Goal: Information Seeking & Learning: Learn about a topic

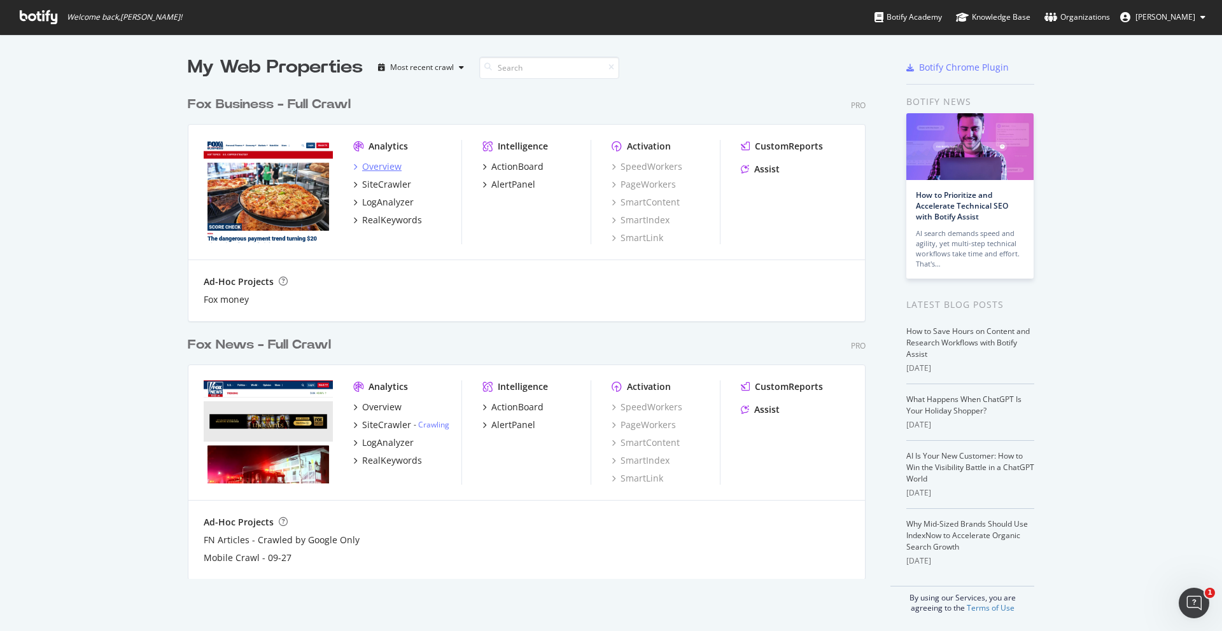
click at [382, 169] on div "Overview" at bounding box center [381, 166] width 39 height 13
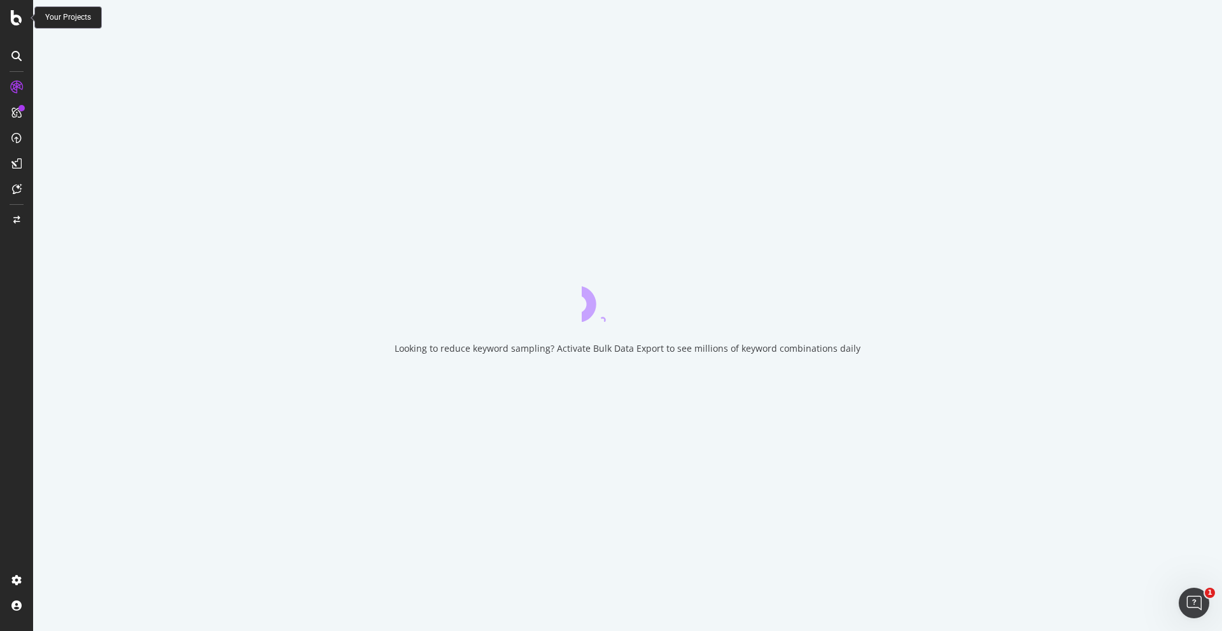
click at [22, 20] on icon at bounding box center [16, 17] width 11 height 15
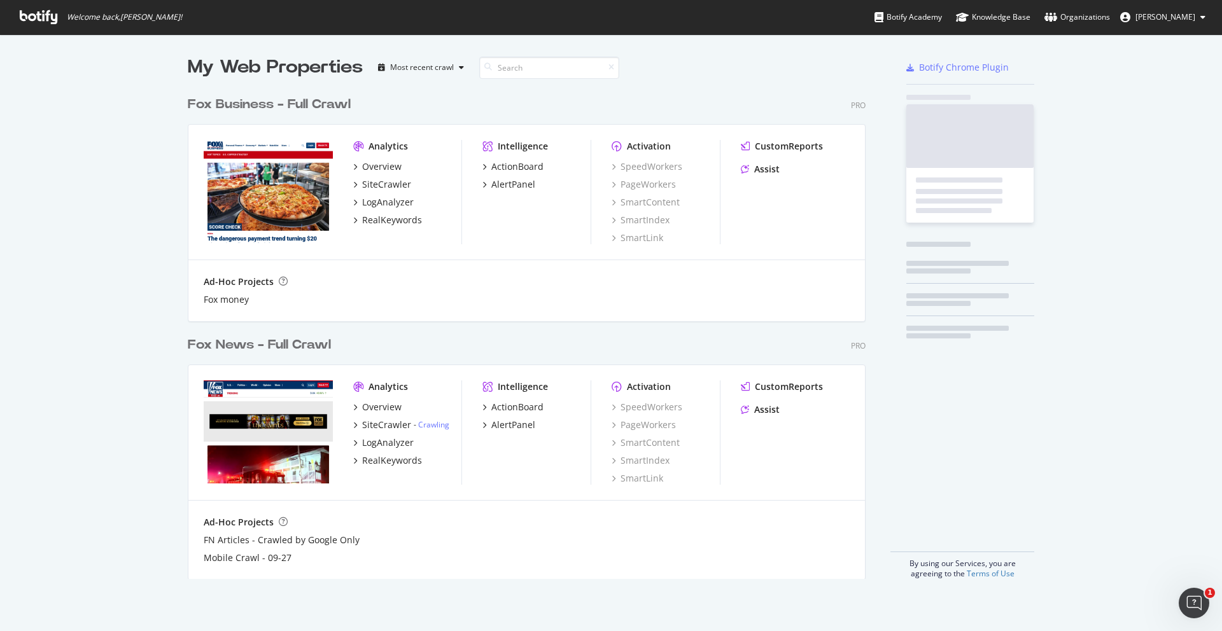
scroll to position [622, 1203]
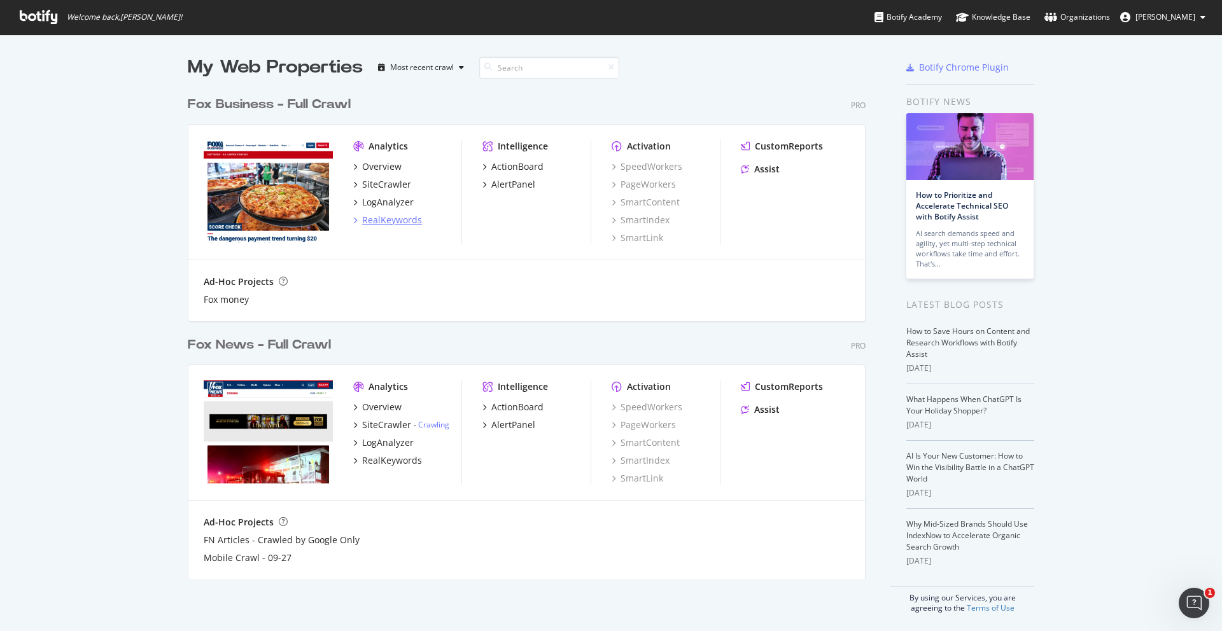
click at [378, 224] on div "RealKeywords" at bounding box center [392, 220] width 60 height 13
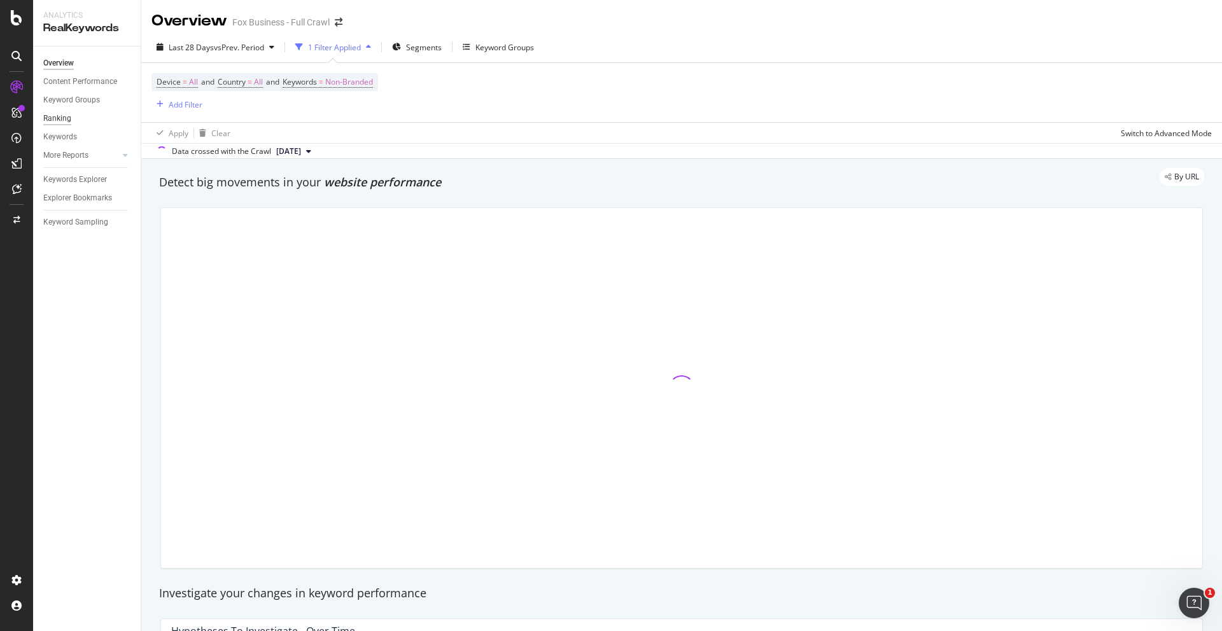
click at [69, 118] on div "Ranking" at bounding box center [57, 118] width 28 height 13
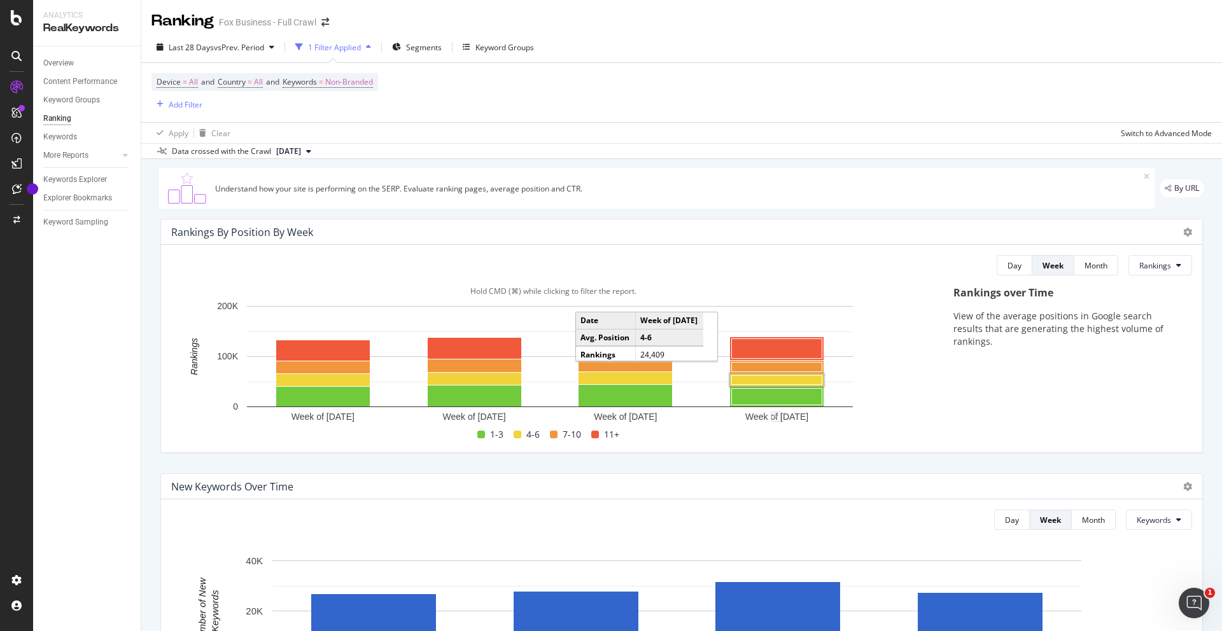
click at [749, 383] on rect "A chart." at bounding box center [777, 380] width 90 height 9
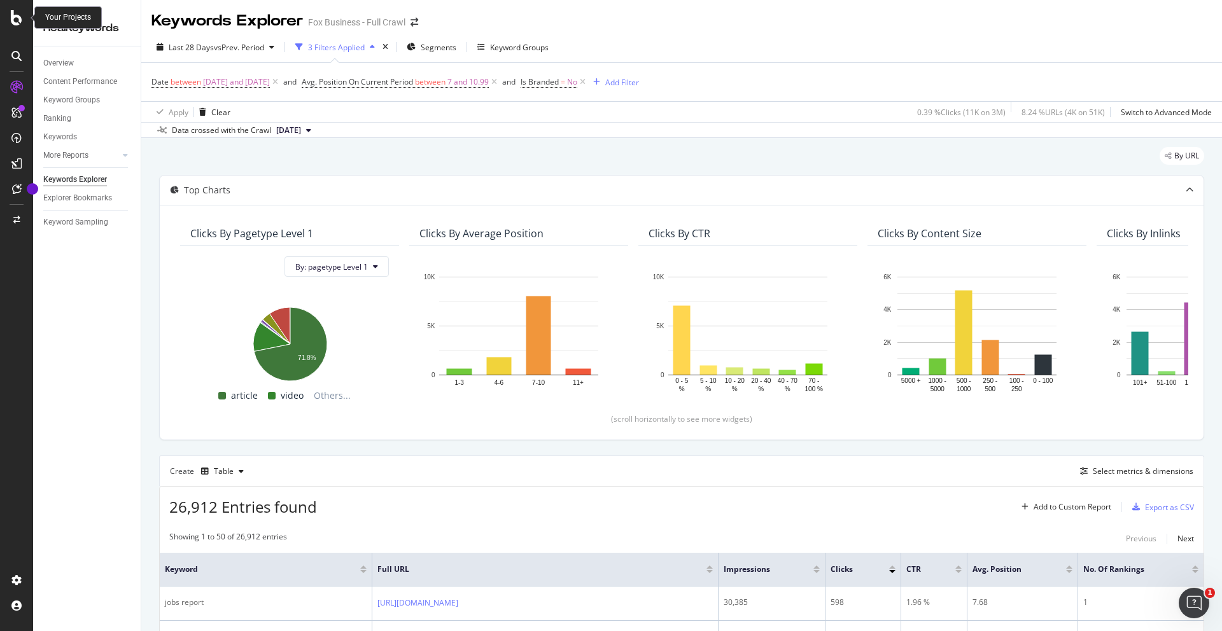
click at [11, 18] on icon at bounding box center [16, 17] width 11 height 15
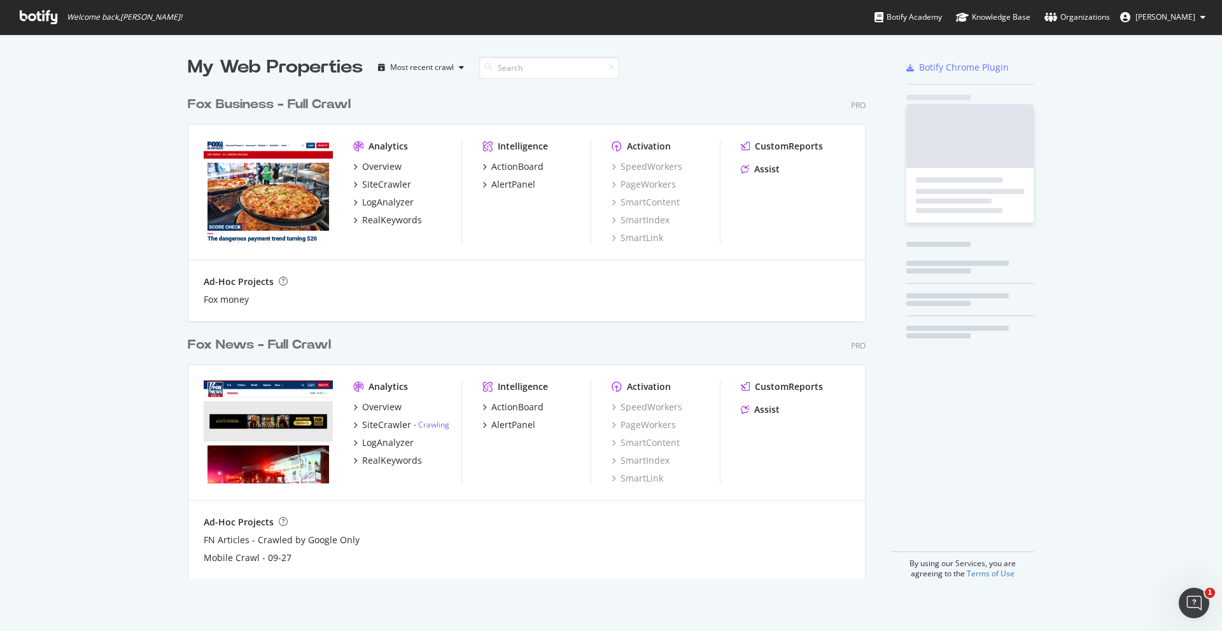
scroll to position [622, 1203]
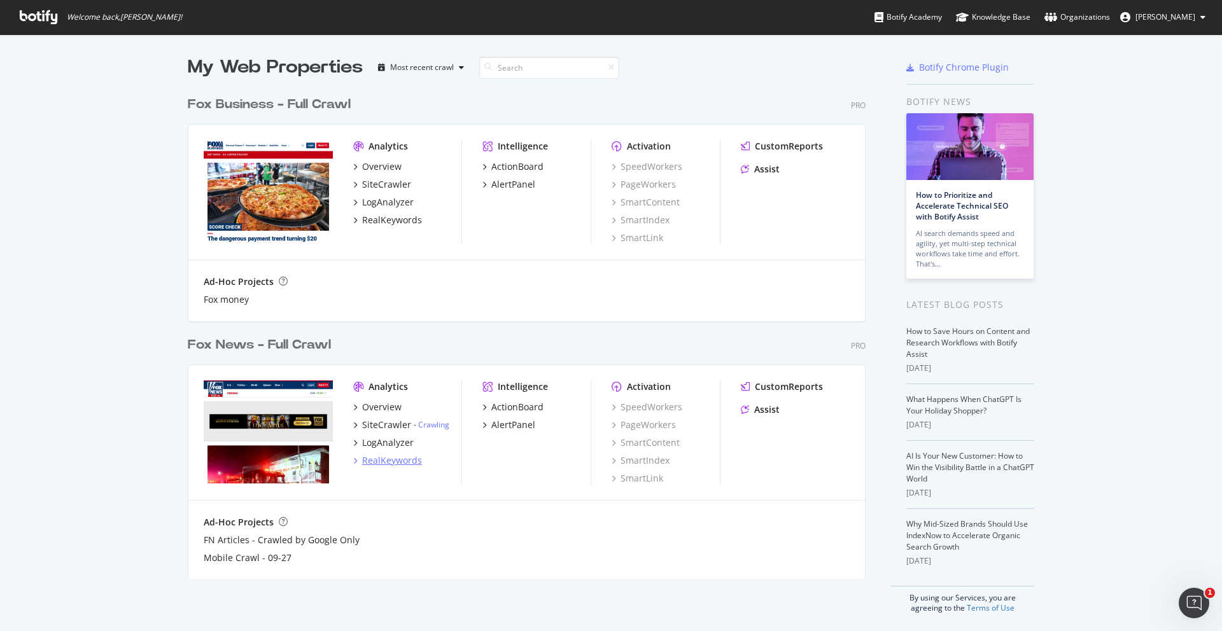
click at [381, 456] on div "RealKeywords" at bounding box center [392, 460] width 60 height 13
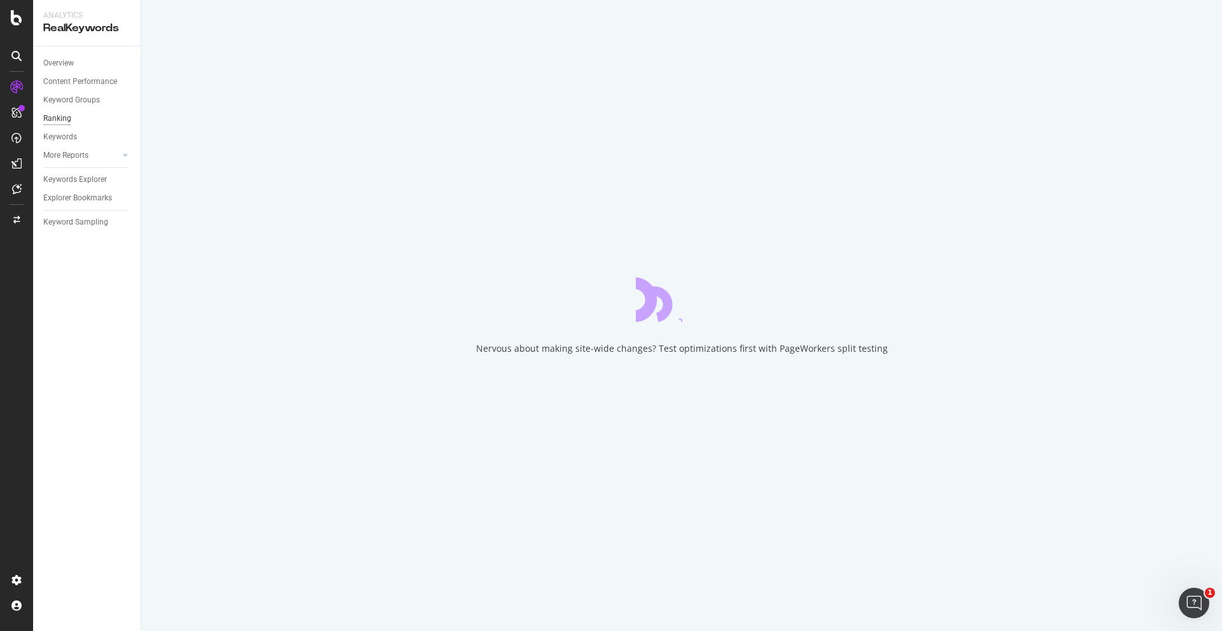
click at [64, 116] on div "Ranking" at bounding box center [57, 118] width 28 height 13
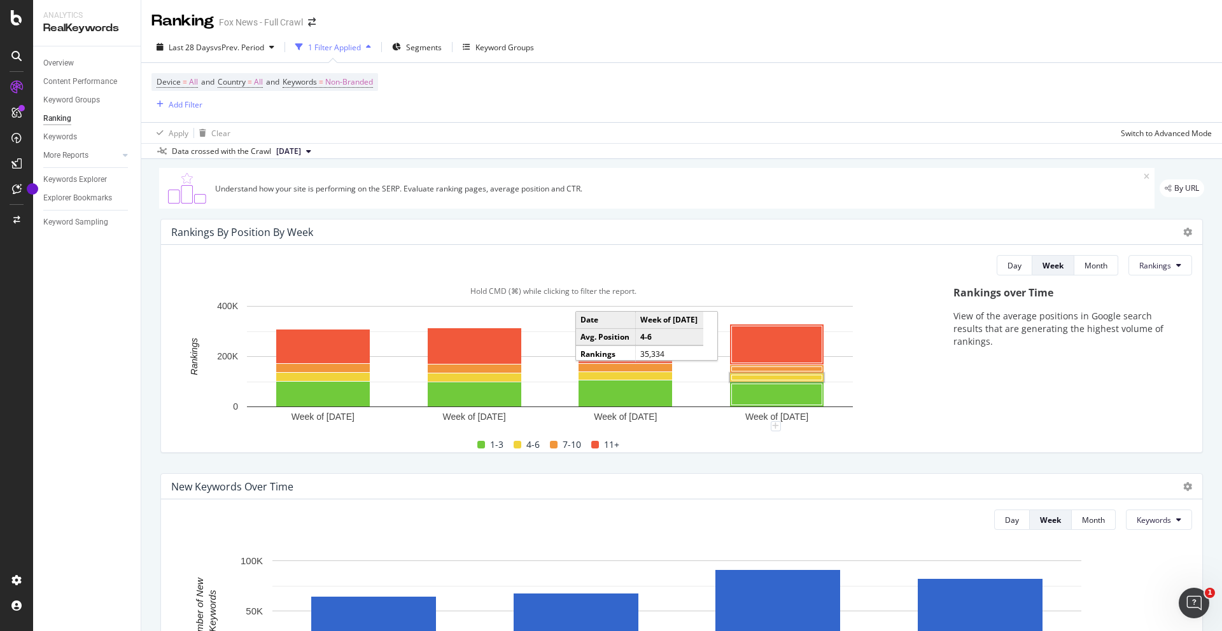
click at [778, 377] on rect "A chart." at bounding box center [777, 377] width 90 height 5
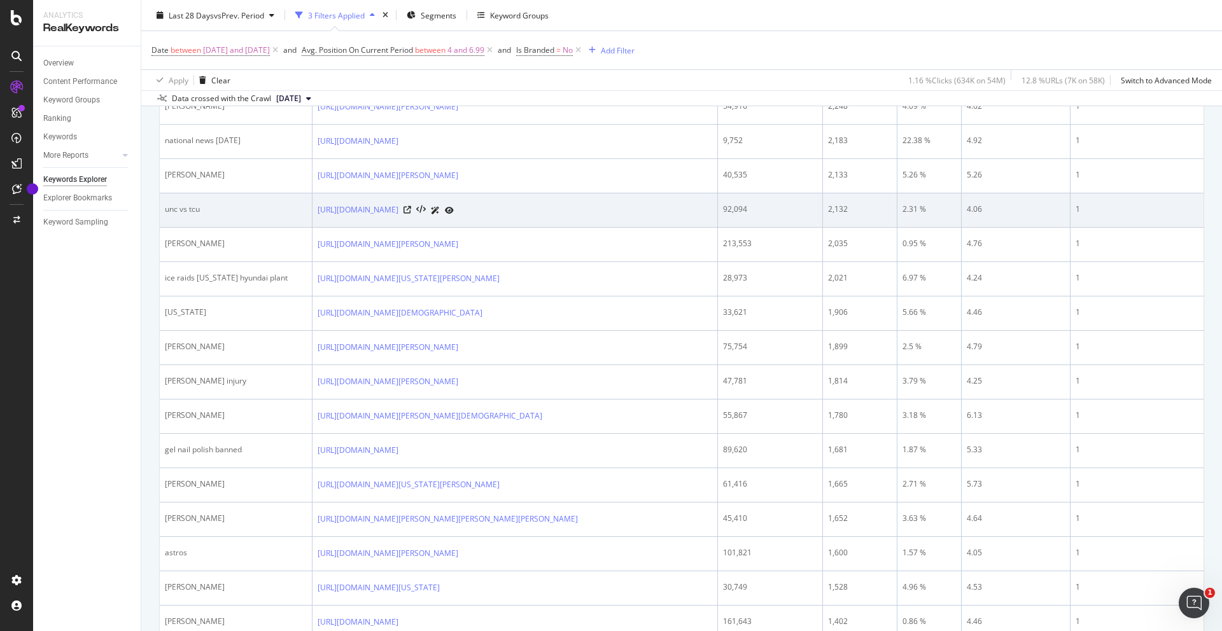
scroll to position [568, 0]
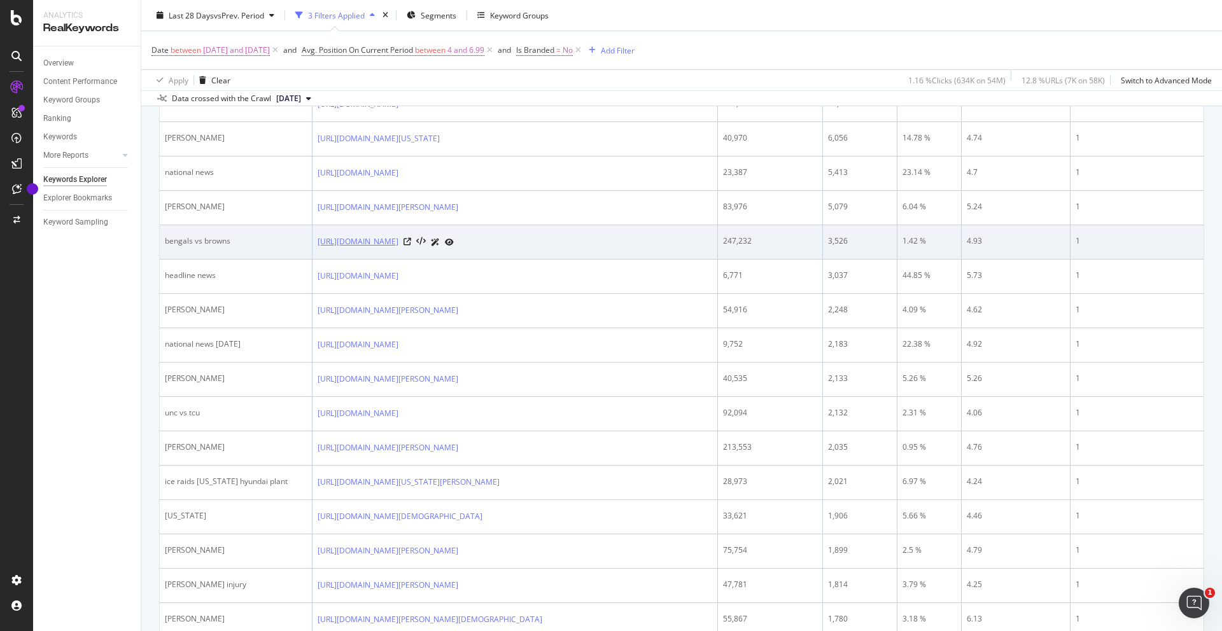
click at [389, 248] on link "[URL][DOMAIN_NAME]" at bounding box center [358, 241] width 81 height 13
click at [411, 246] on icon at bounding box center [407, 242] width 8 height 8
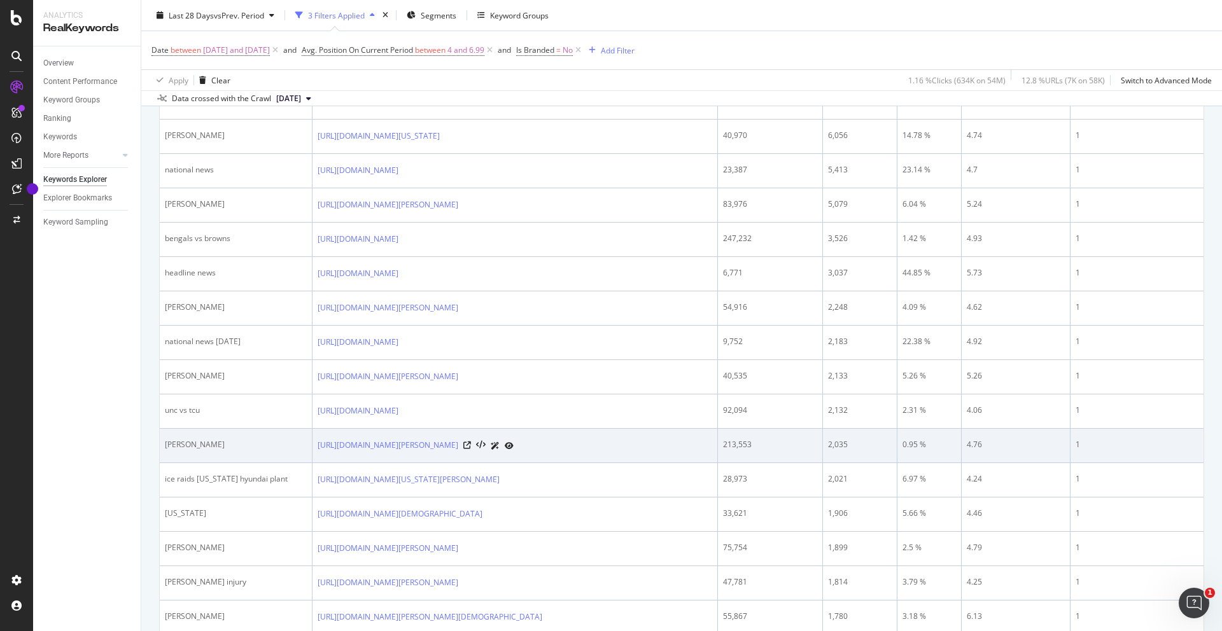
scroll to position [577, 0]
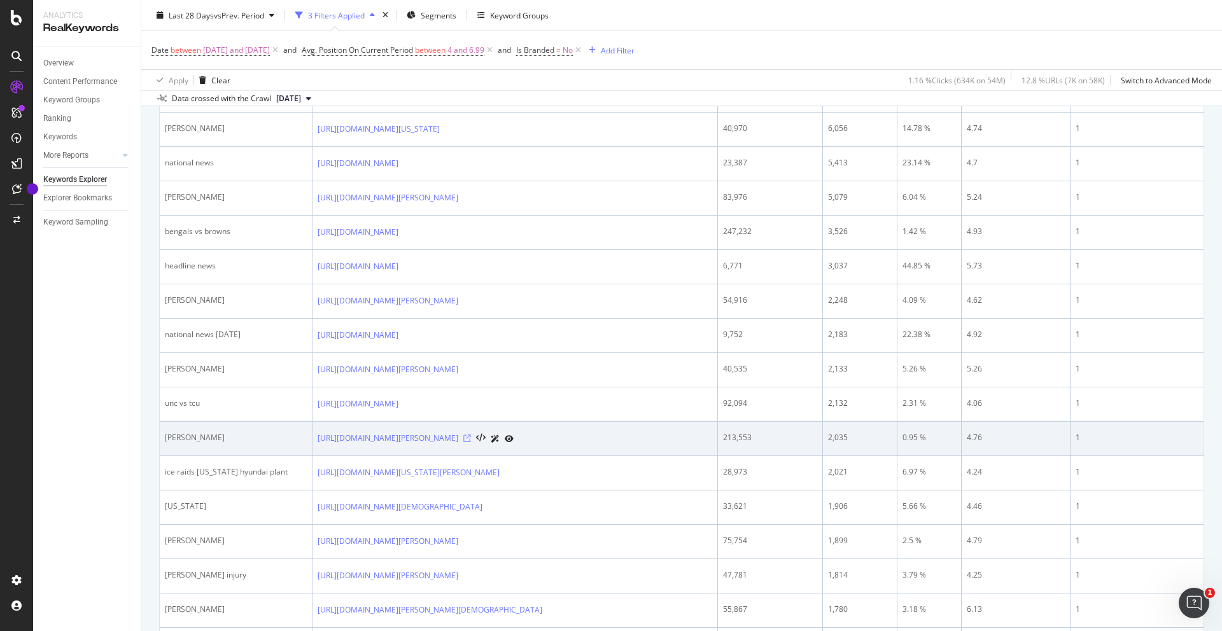
click at [471, 442] on icon at bounding box center [467, 439] width 8 height 8
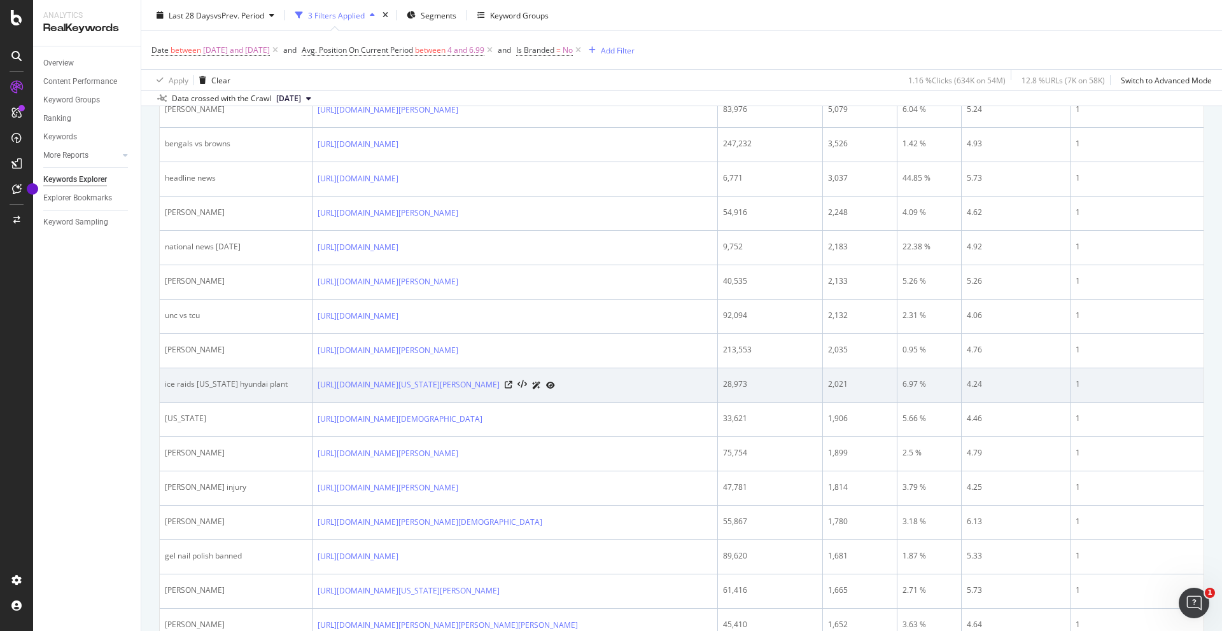
scroll to position [676, 0]
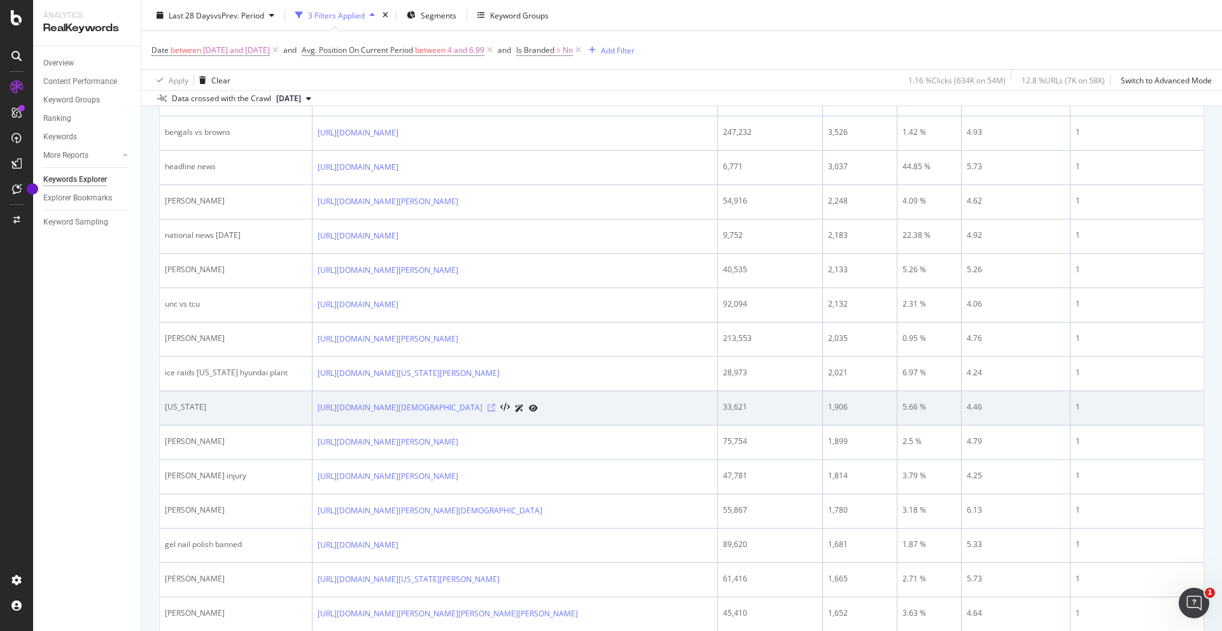
click at [495, 412] on icon at bounding box center [491, 408] width 8 height 8
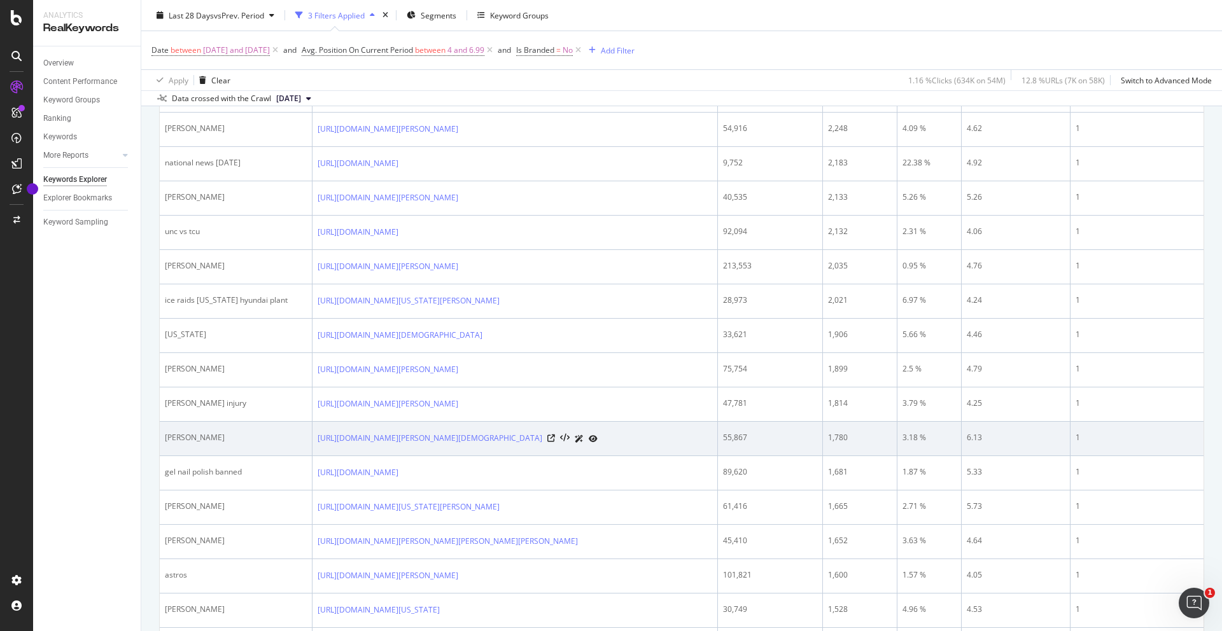
scroll to position [754, 0]
click at [555, 437] on icon at bounding box center [551, 434] width 8 height 8
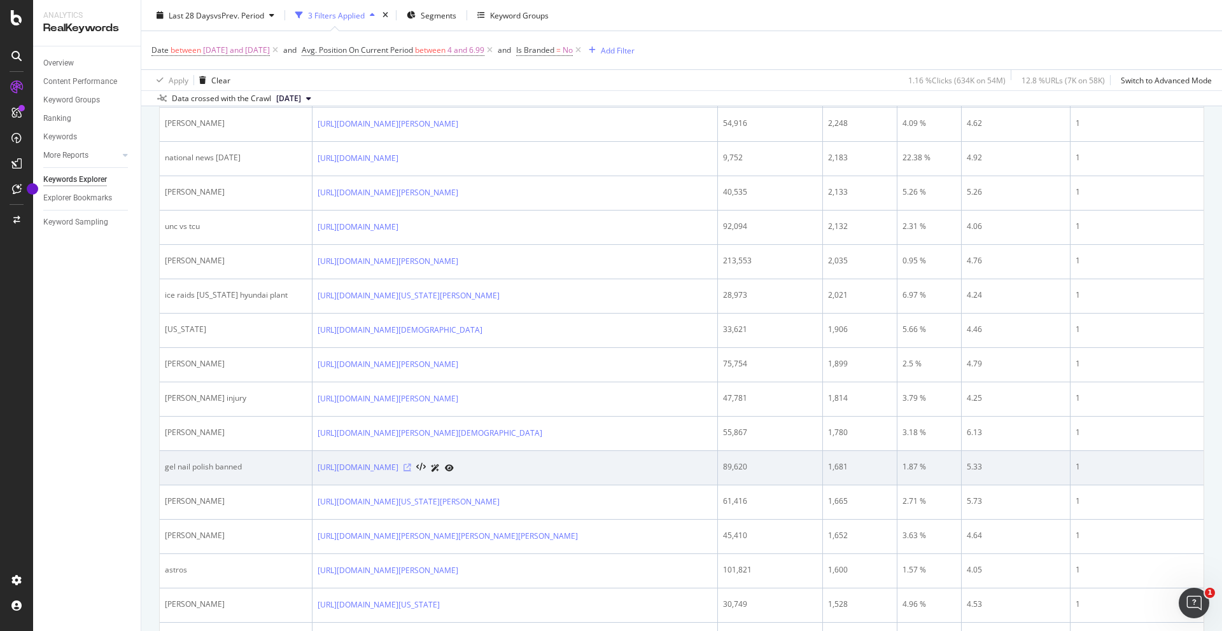
click at [411, 472] on icon at bounding box center [407, 468] width 8 height 8
